Goal: Information Seeking & Learning: Find specific fact

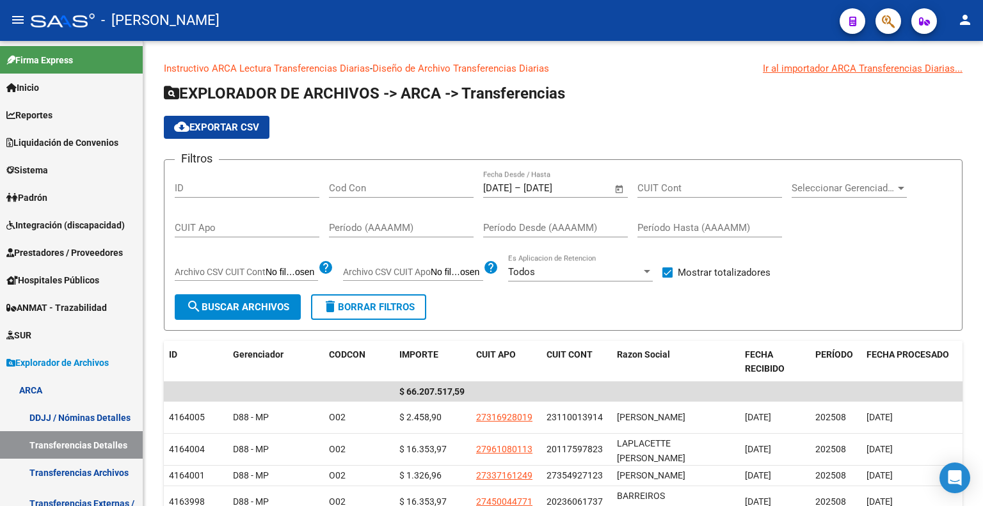
scroll to position [212, 0]
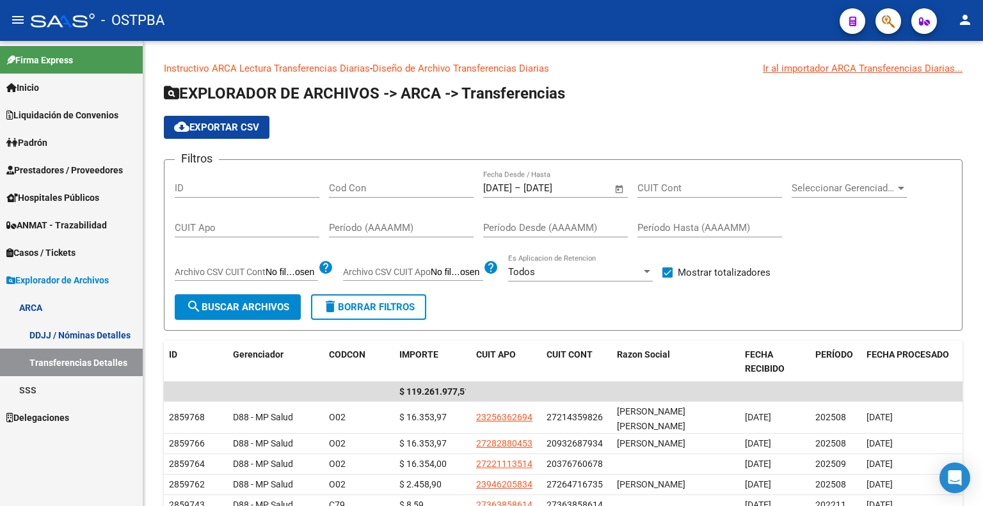
scroll to position [26, 0]
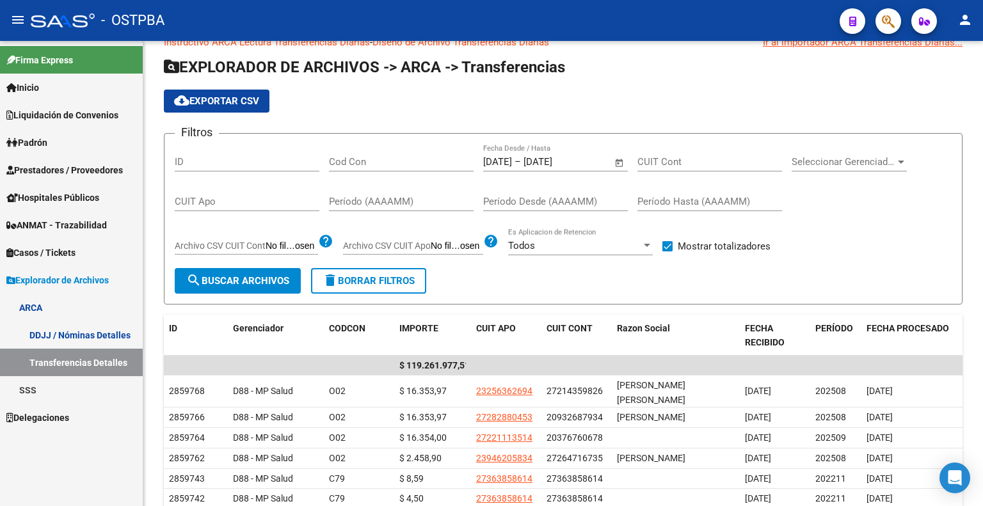
click at [91, 173] on span "Prestadores / Proveedores" at bounding box center [64, 170] width 116 height 14
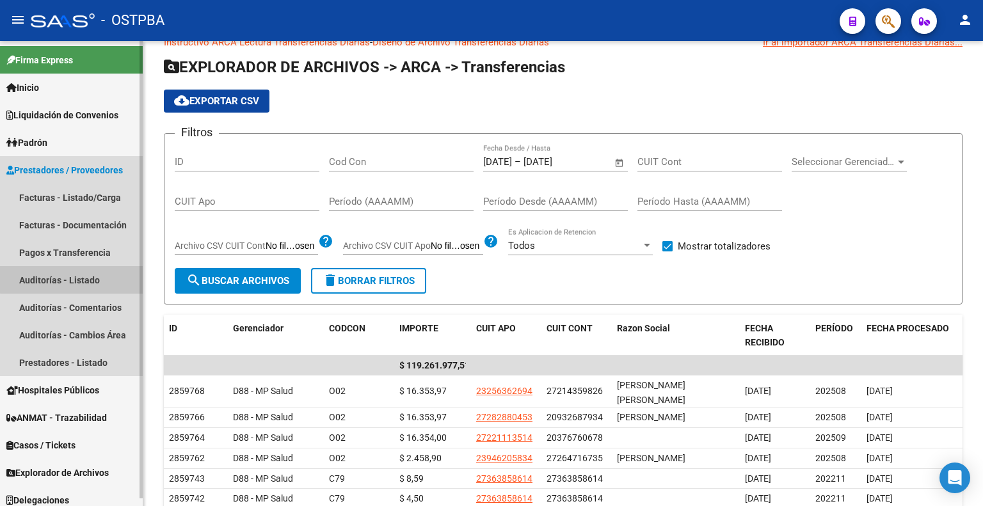
click at [82, 279] on link "Auditorías - Listado" at bounding box center [71, 280] width 143 height 28
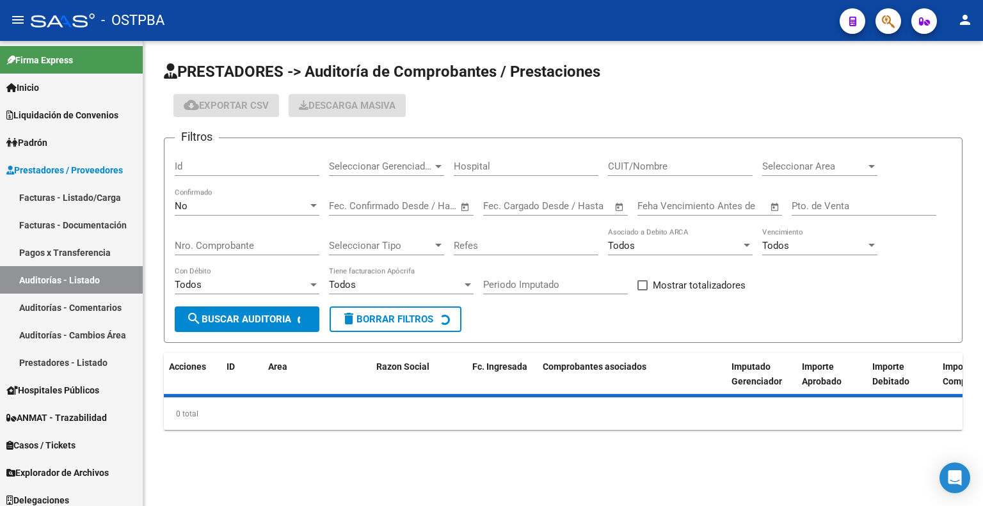
click at [219, 200] on div "No" at bounding box center [241, 206] width 133 height 12
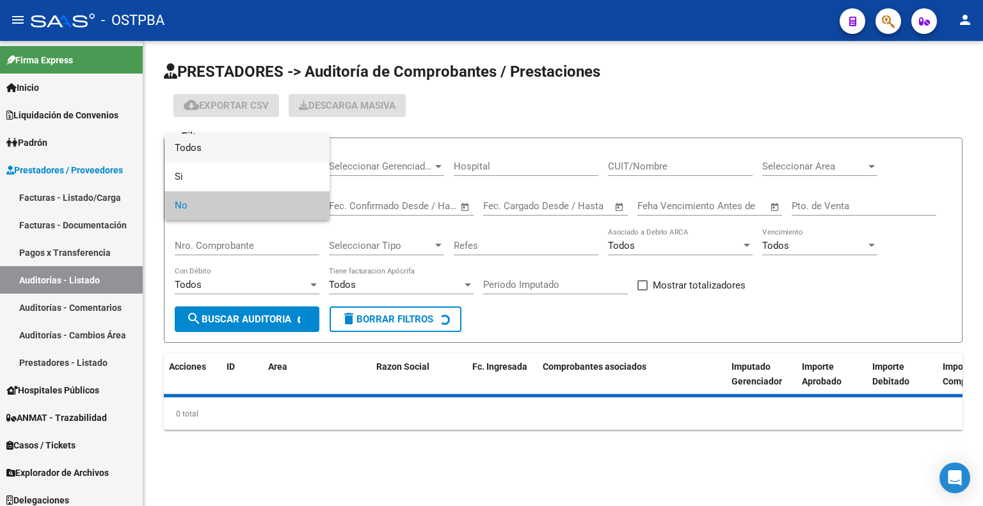
click at [221, 155] on span "Todos" at bounding box center [247, 148] width 145 height 29
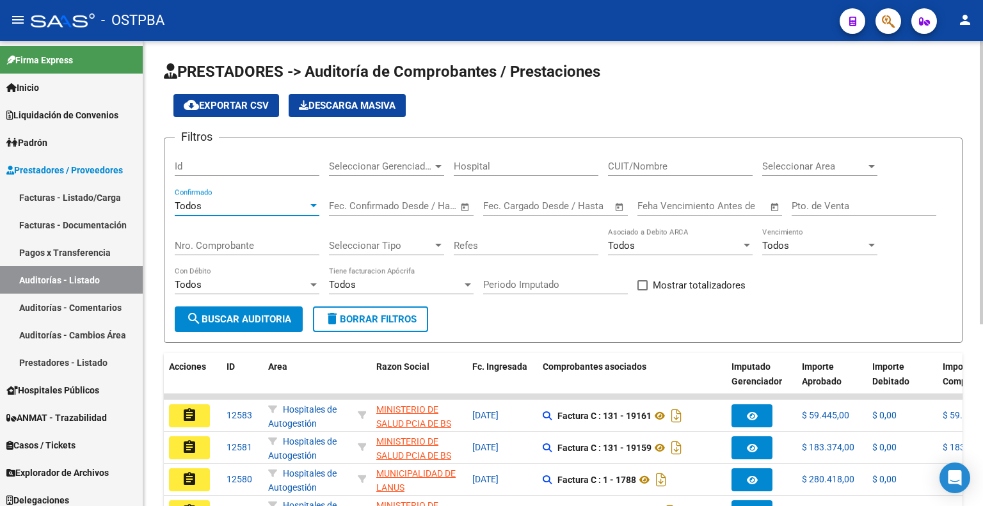
click at [243, 318] on span "search Buscar Auditoria" at bounding box center [238, 320] width 105 height 12
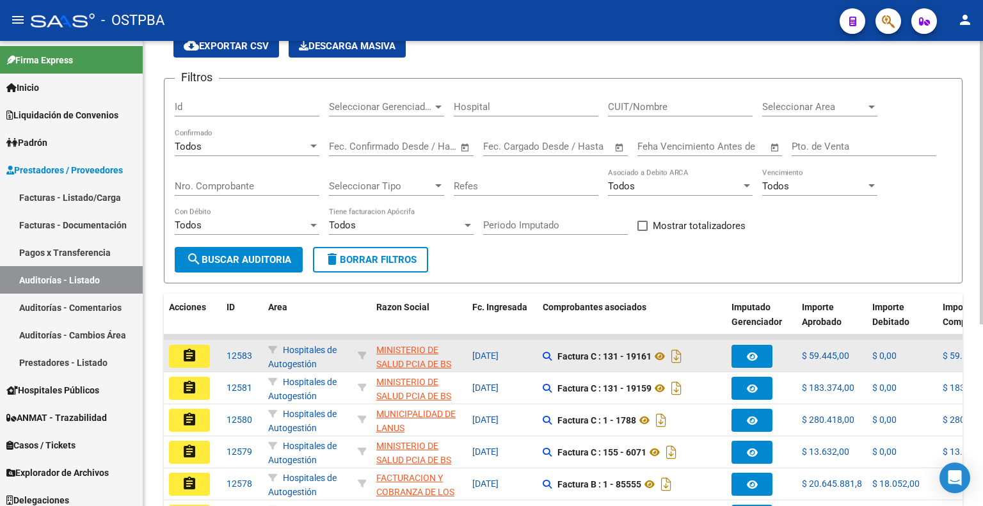
scroll to position [128, 0]
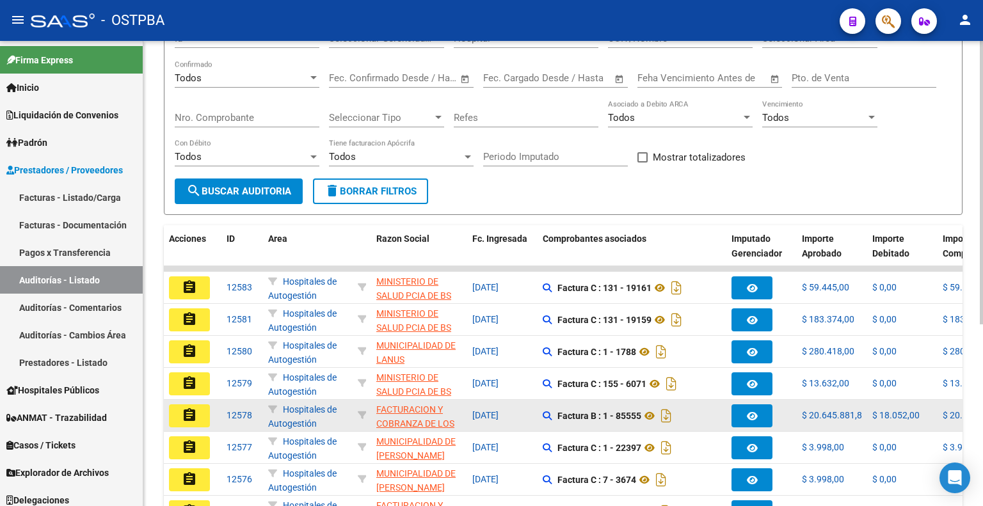
click at [195, 414] on mat-icon "assignment" at bounding box center [189, 415] width 15 height 15
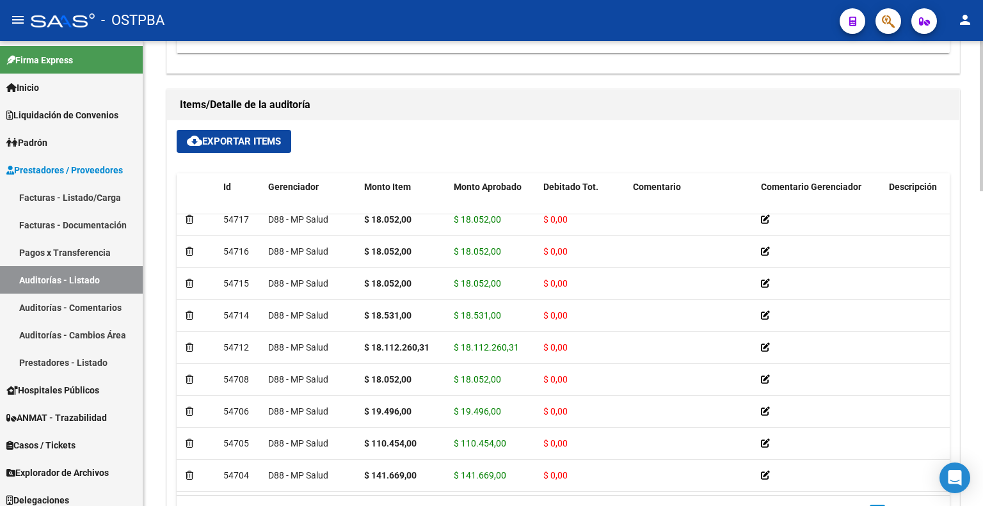
scroll to position [860, 0]
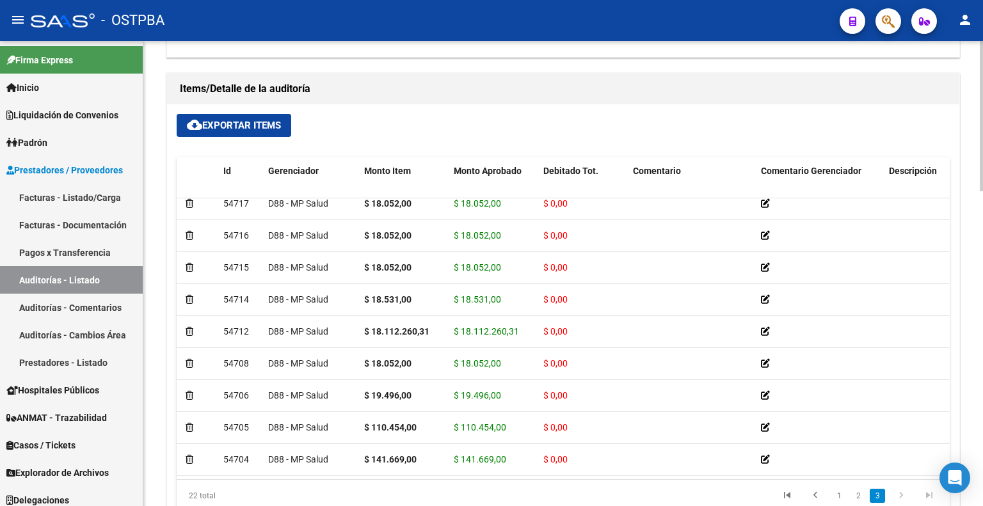
click at [980, 371] on div at bounding box center [981, 393] width 3 height 150
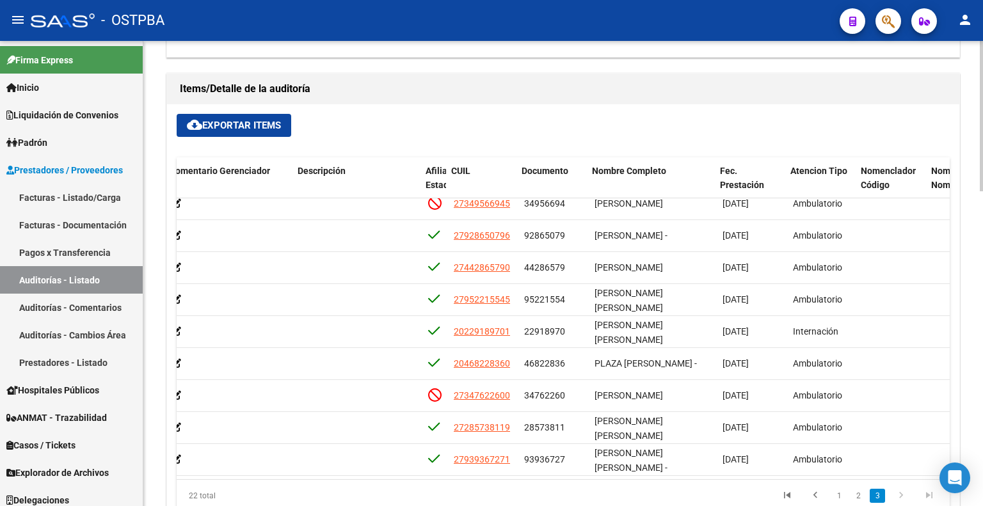
scroll to position [436, 591]
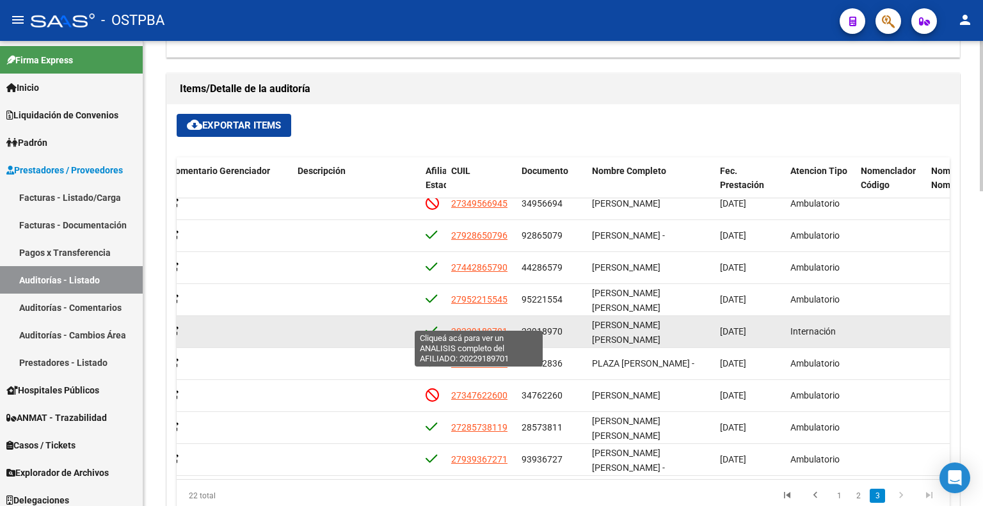
click at [472, 326] on span "20229189701" at bounding box center [479, 331] width 56 height 10
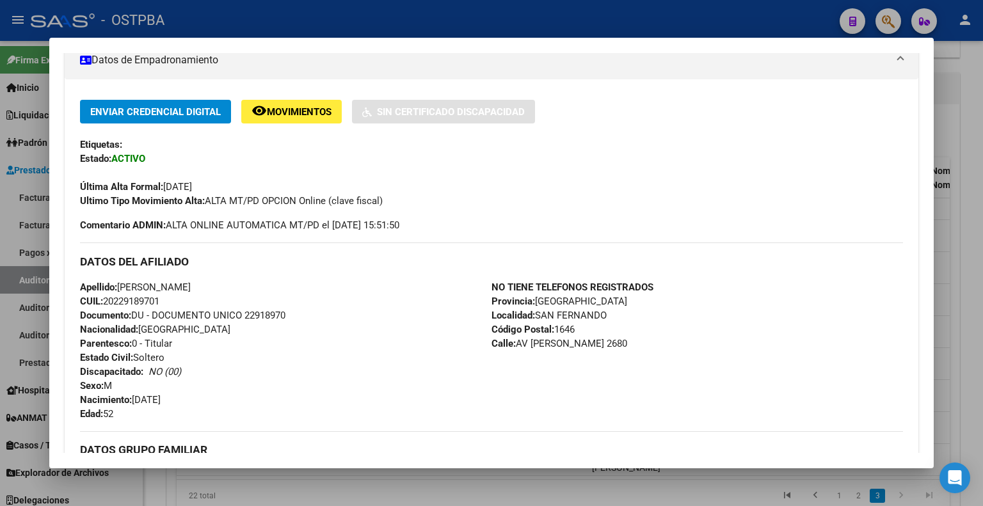
scroll to position [256, 0]
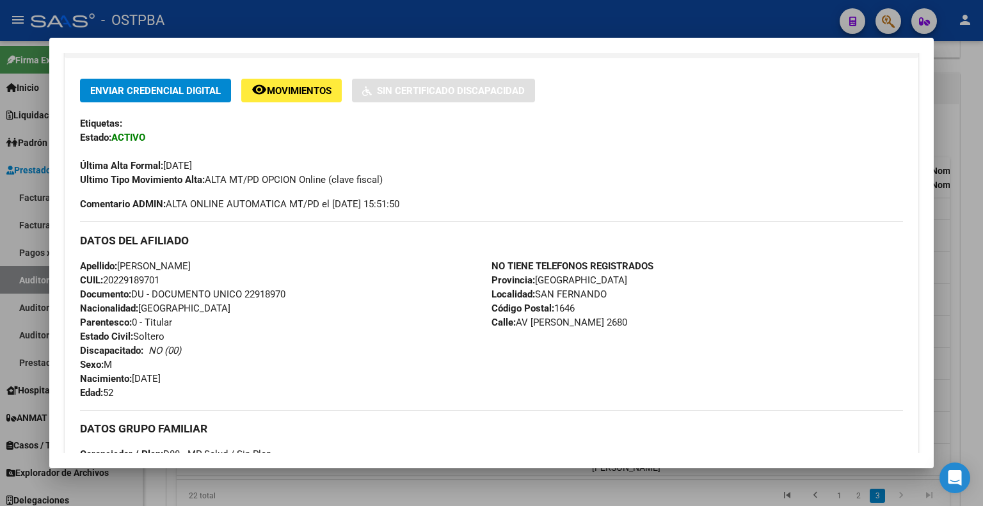
click at [159, 276] on span "CUIL: 20229189701" at bounding box center [119, 280] width 79 height 12
click at [122, 277] on span "CUIL: 20229189701" at bounding box center [119, 280] width 79 height 12
copy span "20229189701"
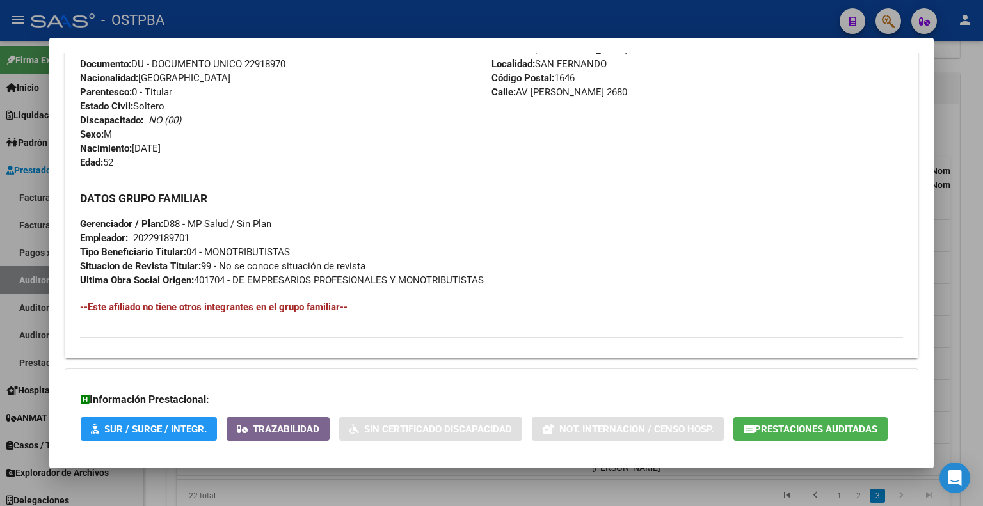
scroll to position [559, 0]
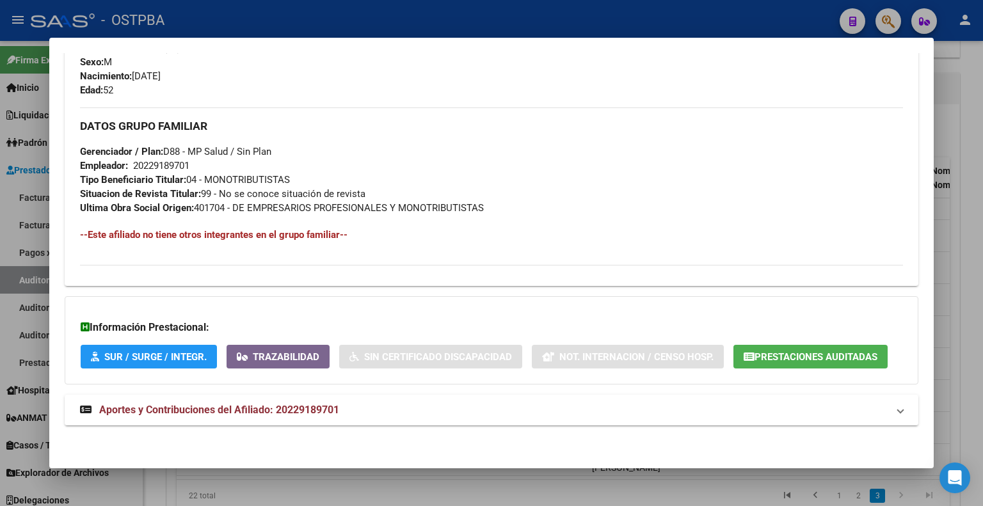
click at [804, 355] on span "Prestaciones Auditadas" at bounding box center [815, 357] width 123 height 12
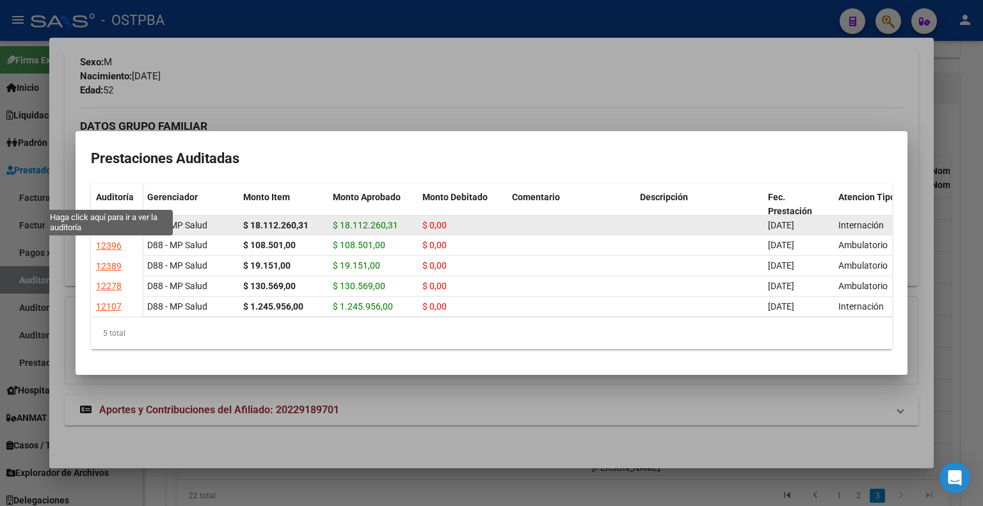
click at [113, 218] on div "12578" at bounding box center [109, 225] width 26 height 15
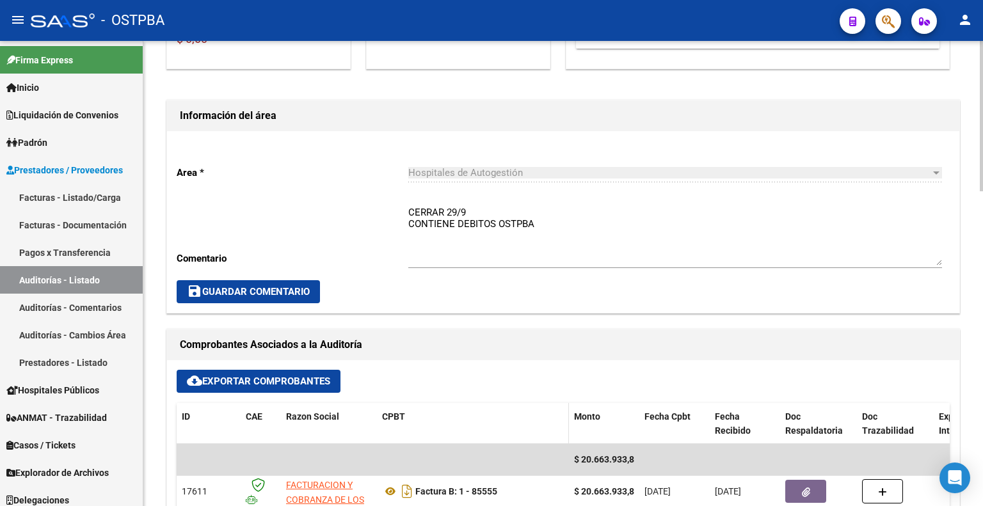
scroll to position [412, 0]
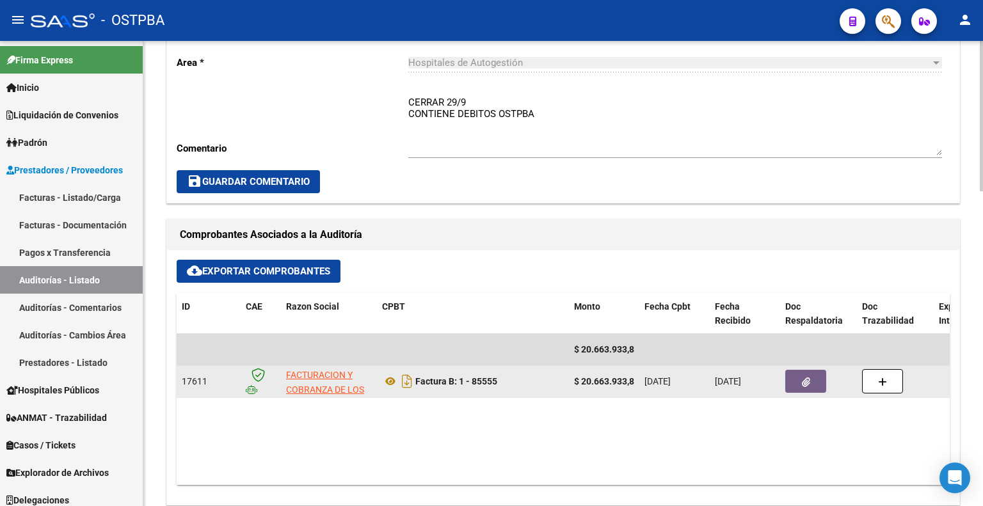
click at [799, 386] on button "button" at bounding box center [805, 381] width 41 height 23
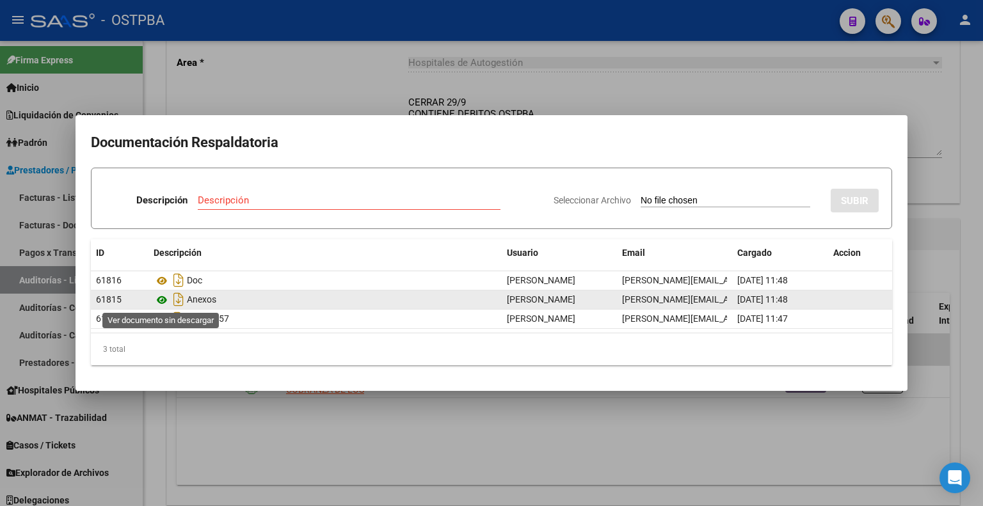
click at [164, 298] on icon at bounding box center [162, 299] width 17 height 15
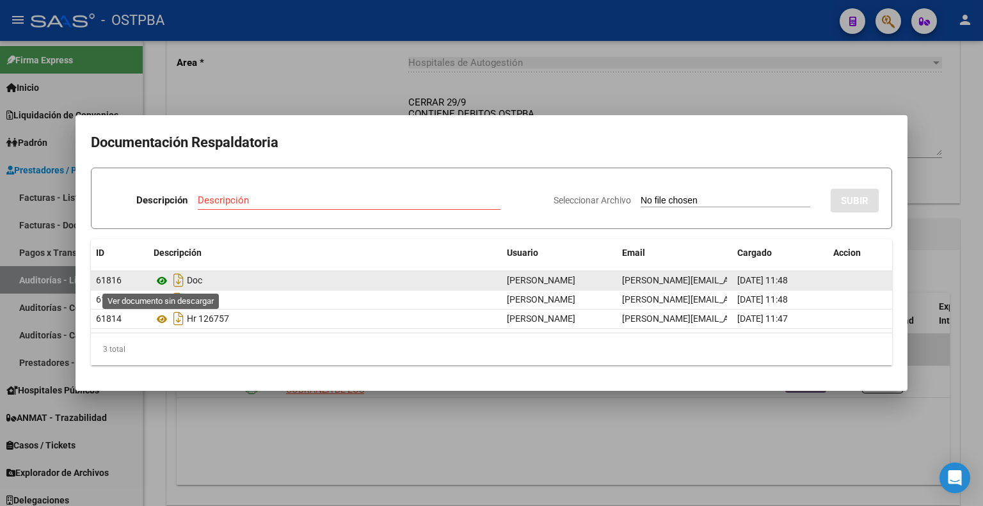
click at [159, 279] on icon at bounding box center [162, 280] width 17 height 15
